Goal: Find specific page/section: Find specific page/section

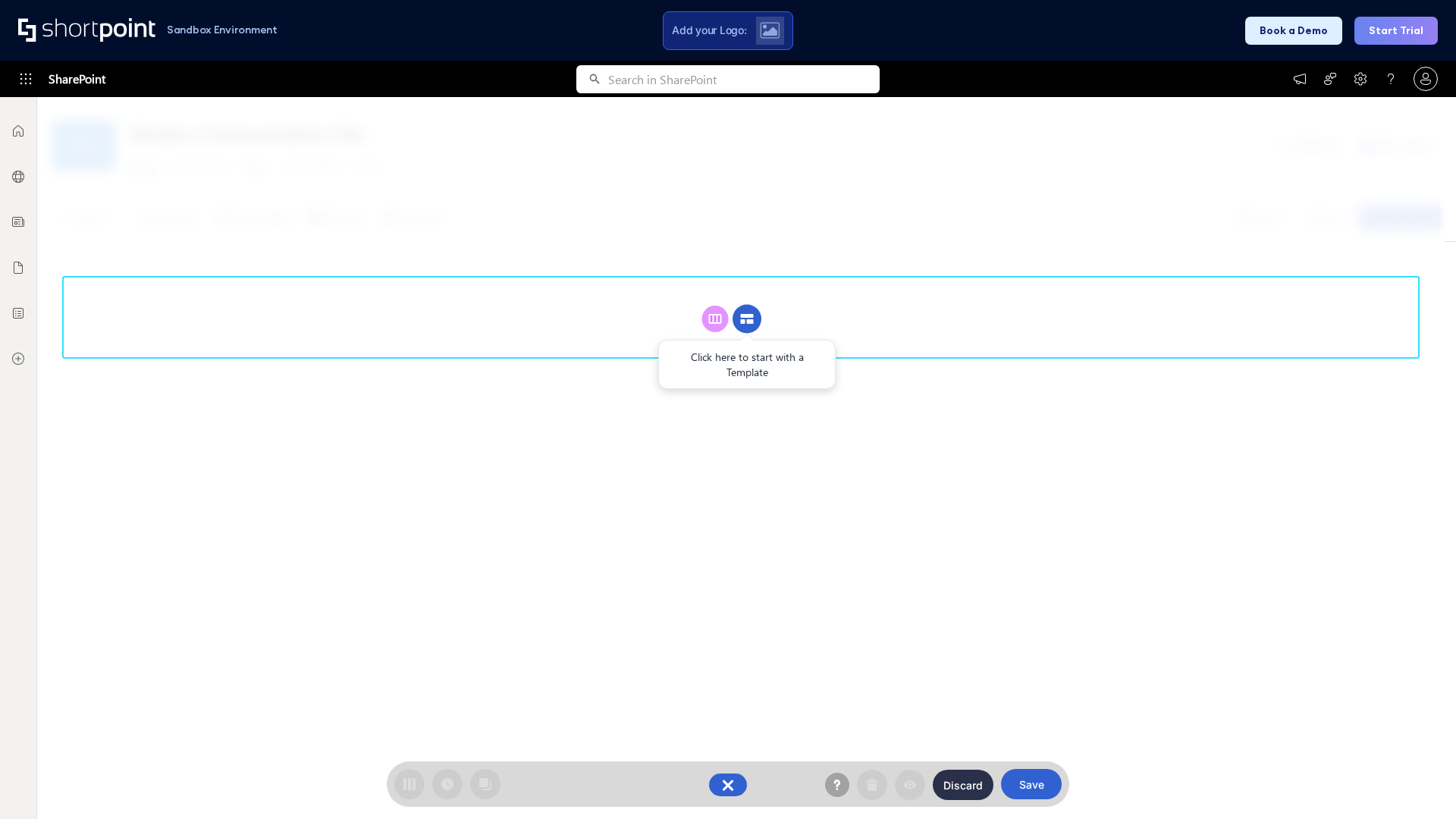
click at [747, 318] on circle at bounding box center [746, 319] width 29 height 29
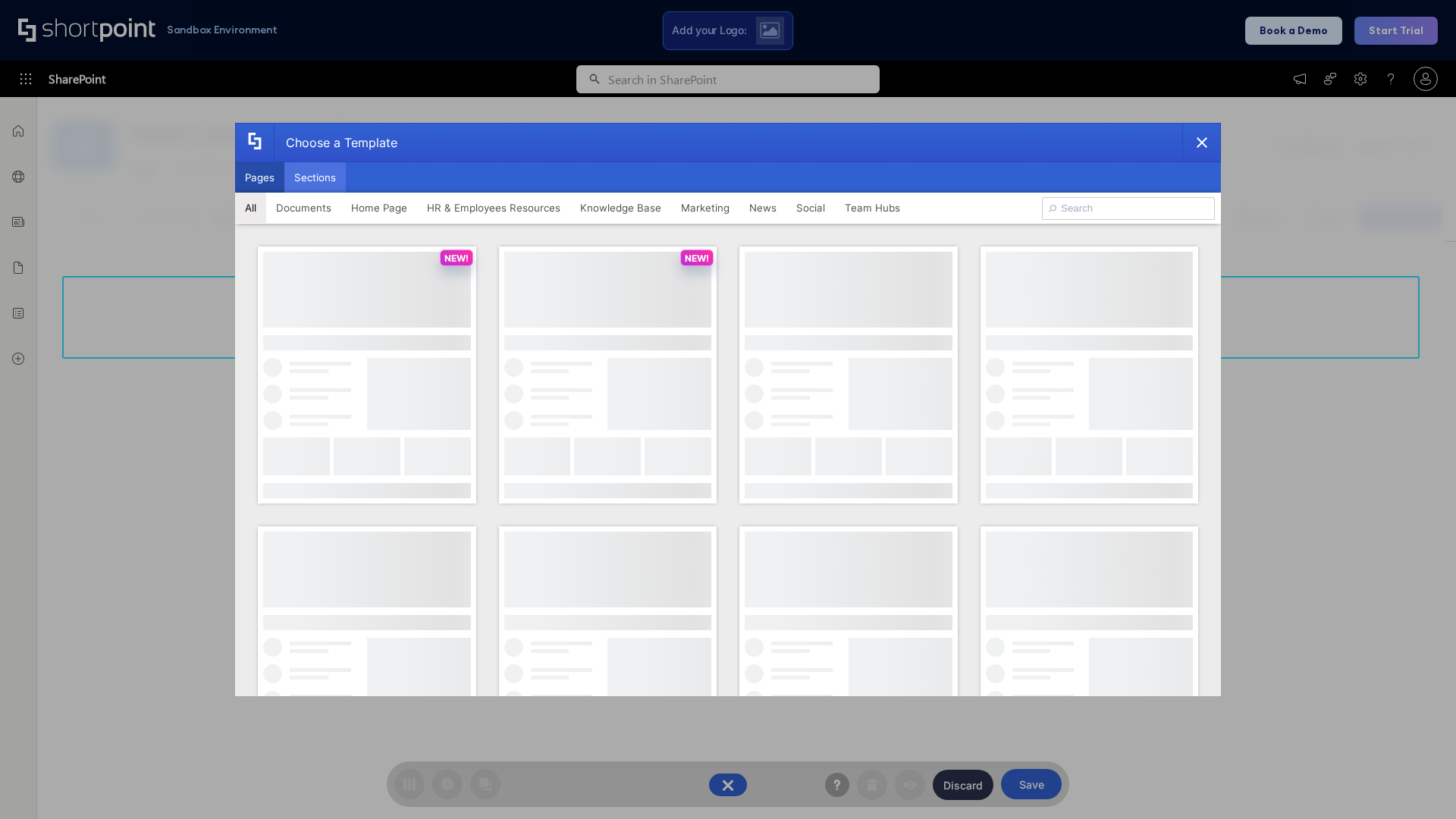
click at [314, 178] on button "Sections" at bounding box center [315, 177] width 62 height 30
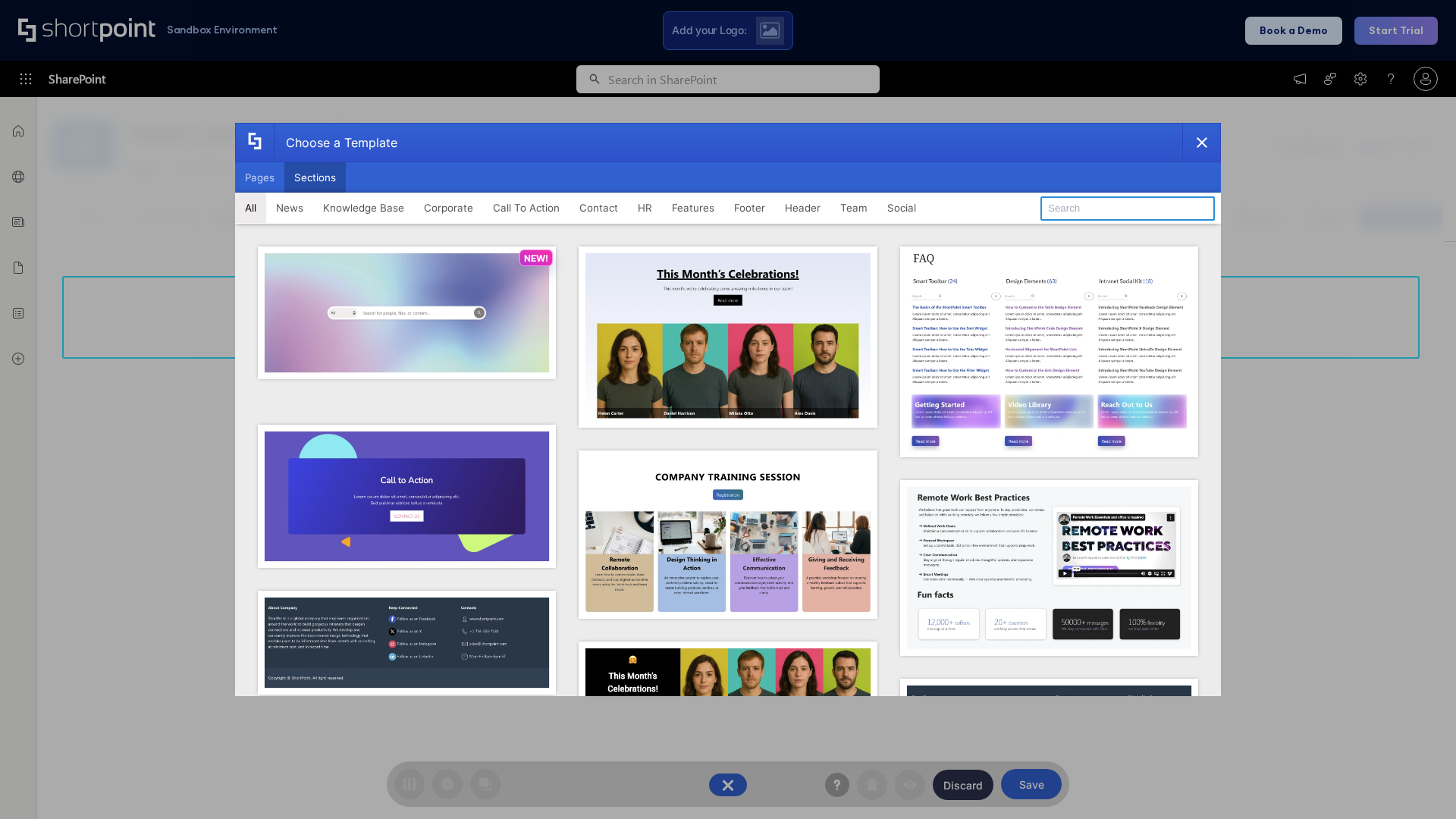
type input "News Kit 2"
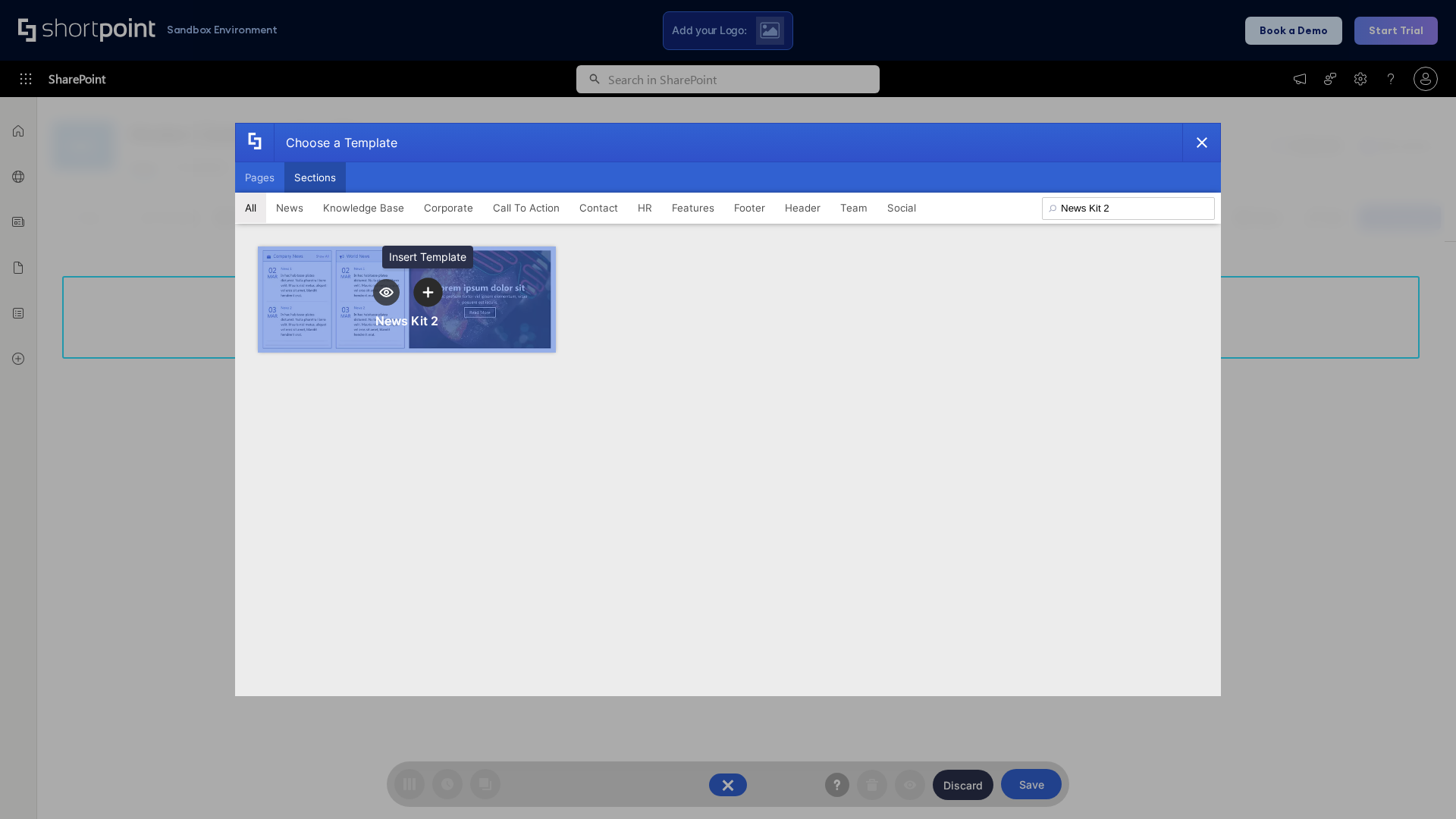
click at [428, 292] on icon "template selector" at bounding box center [428, 292] width 11 height 11
